Goal: Ask a question

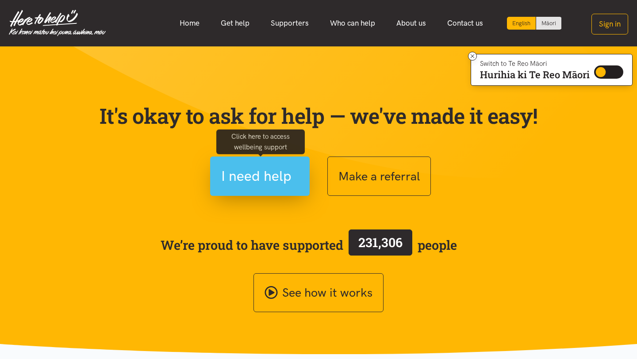
click at [270, 175] on span "I need help" at bounding box center [256, 176] width 70 height 23
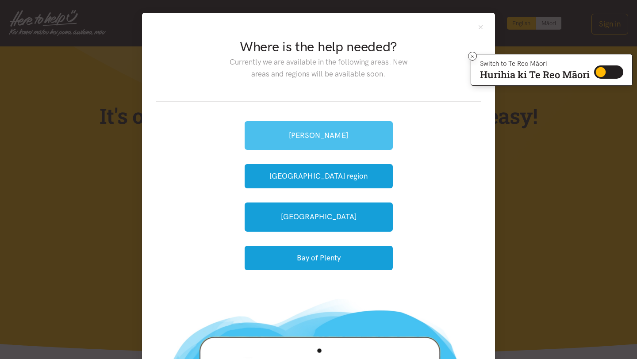
click at [306, 140] on link "[PERSON_NAME]" at bounding box center [319, 135] width 148 height 29
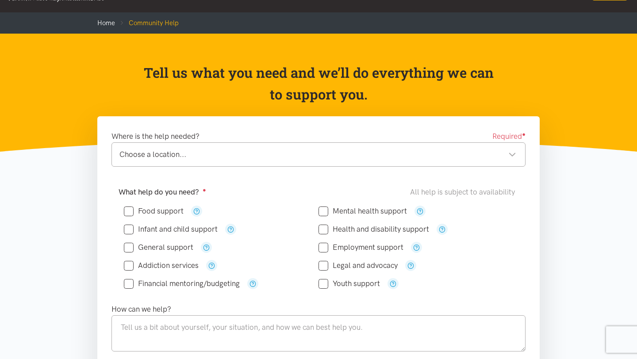
scroll to position [90, 0]
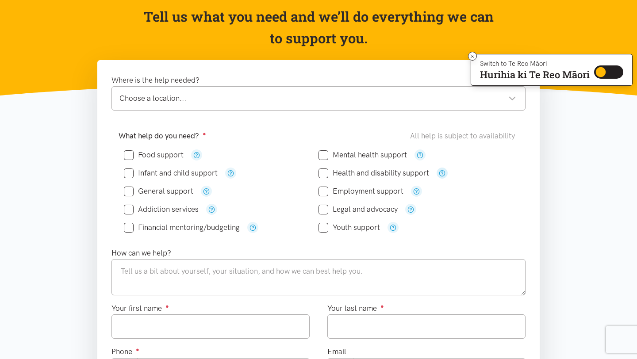
click at [443, 173] on icon "button" at bounding box center [442, 173] width 7 height 7
